Goal: Task Accomplishment & Management: Use online tool/utility

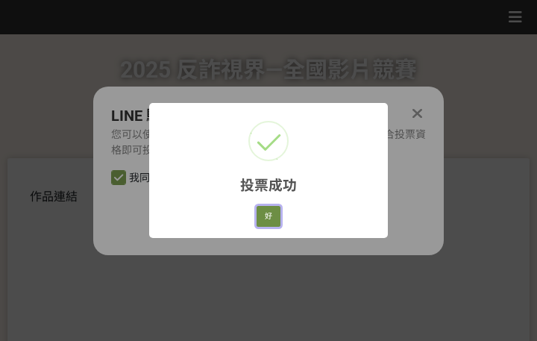
click at [269, 213] on button "好" at bounding box center [268, 216] width 24 height 21
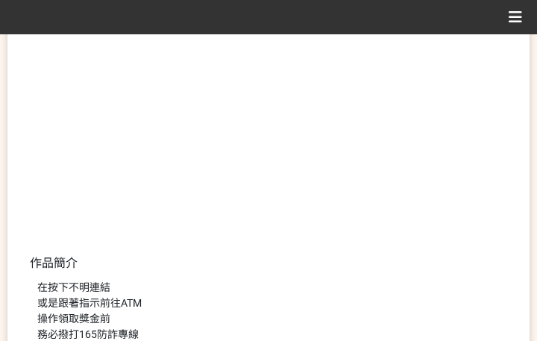
scroll to position [285, 0]
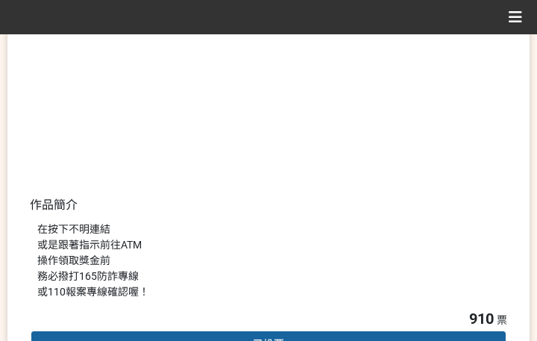
drag, startPoint x: 279, startPoint y: 274, endPoint x: 417, endPoint y: 211, distance: 152.1
click at [280, 274] on div "在按下不明連結 或是跟著指示前往ATM 操作領取獎金前 務必撥打165防詐專線 或110報案專線確認喔！" at bounding box center [268, 260] width 462 height 78
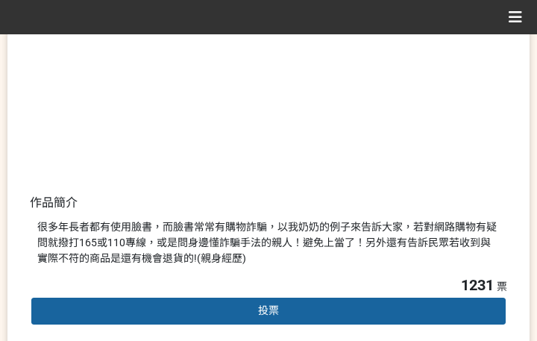
scroll to position [298, 0]
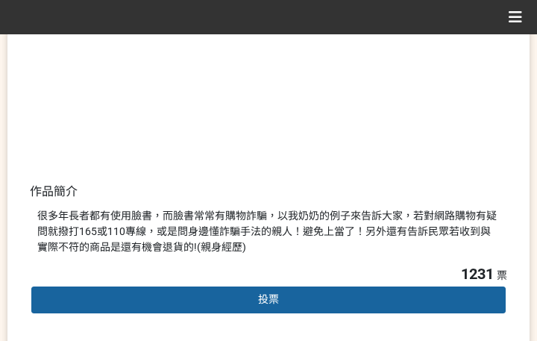
click at [239, 297] on div "投票" at bounding box center [268, 300] width 477 height 30
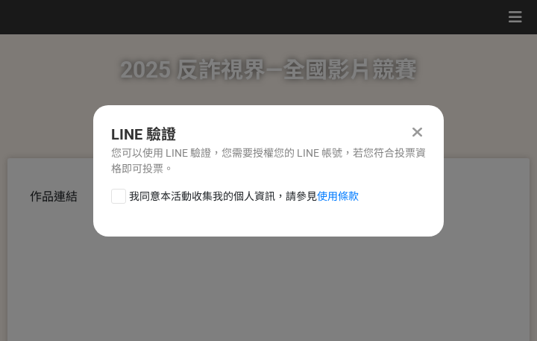
click at [242, 191] on span "我同意本活動收集我的個人資訊，請參見 使用條款" at bounding box center [244, 197] width 230 height 16
click at [121, 191] on input "我同意本活動收集我的個人資訊，請參見 使用條款" at bounding box center [117, 196] width 10 height 10
checkbox input "false"
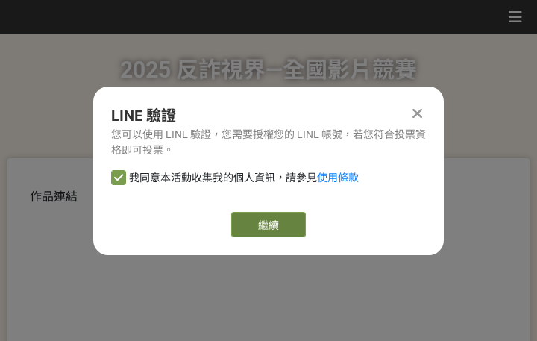
click at [285, 227] on link "繼續" at bounding box center [268, 224] width 75 height 25
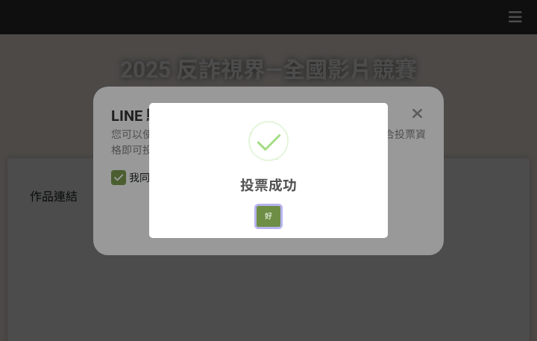
click at [262, 209] on button "好" at bounding box center [268, 216] width 24 height 21
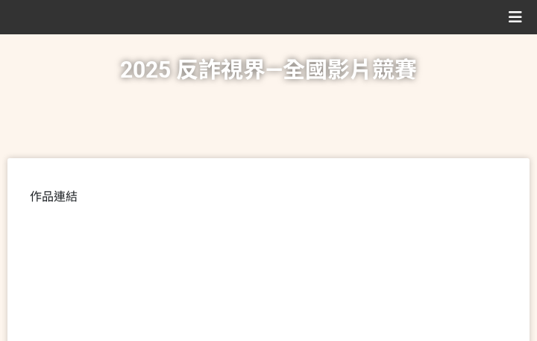
scroll to position [244, 0]
